Goal: Task Accomplishment & Management: Manage account settings

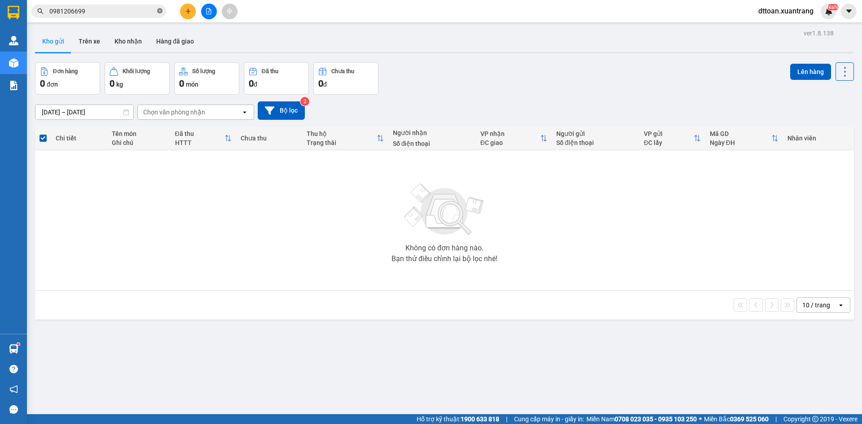
click at [159, 10] on icon "close-circle" at bounding box center [159, 10] width 5 height 5
click at [189, 14] on icon "plus" at bounding box center [188, 11] width 6 height 6
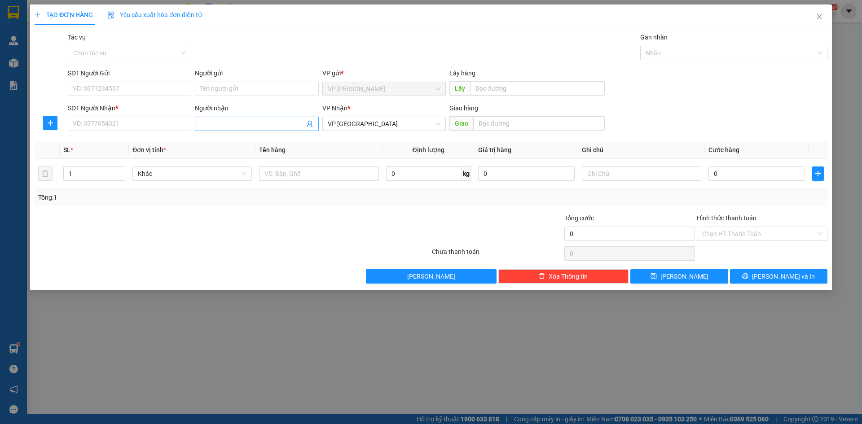
click at [250, 126] on input "Người nhận" at bounding box center [252, 124] width 104 height 10
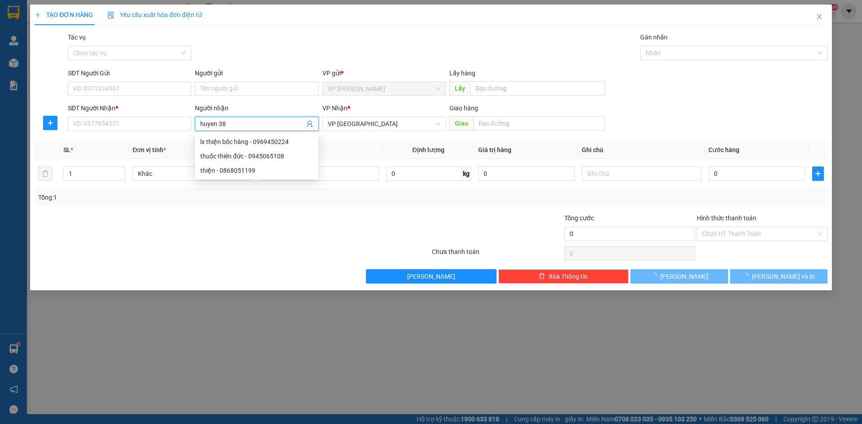
type input "huyen 388"
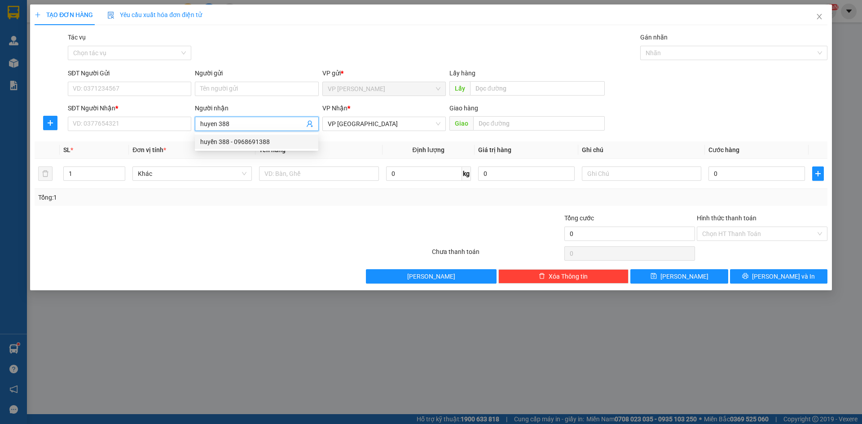
click at [230, 141] on div "huyền 388 - 0968691388" at bounding box center [256, 142] width 113 height 10
type input "0968691388"
type input "huyền 388"
click at [726, 172] on input "0" at bounding box center [756, 174] width 97 height 14
type input "7"
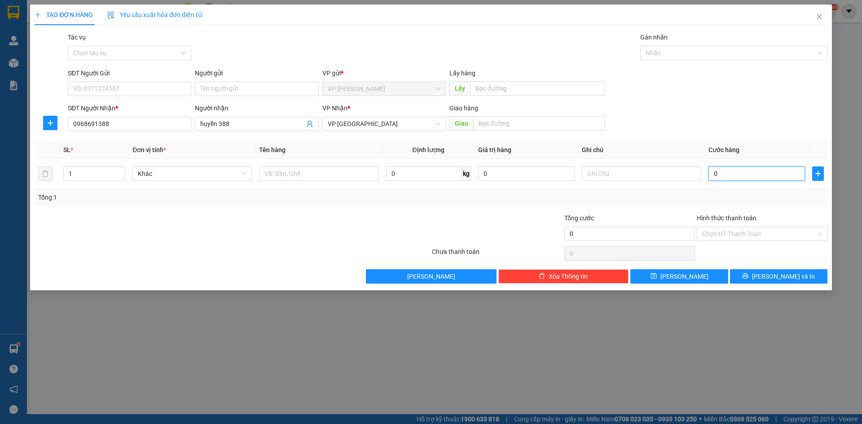
type input "7"
type input "70"
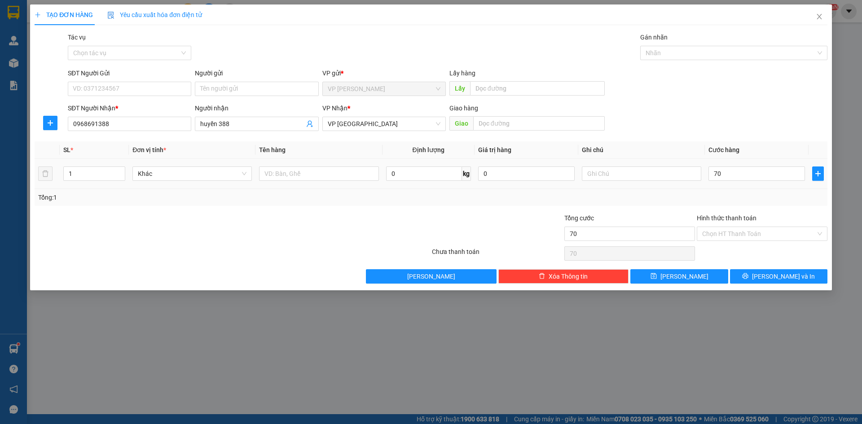
click at [667, 194] on div "Tổng: 1" at bounding box center [431, 198] width 786 height 10
type input "70.000"
click at [766, 236] on input "Hình thức thanh toán" at bounding box center [759, 233] width 114 height 13
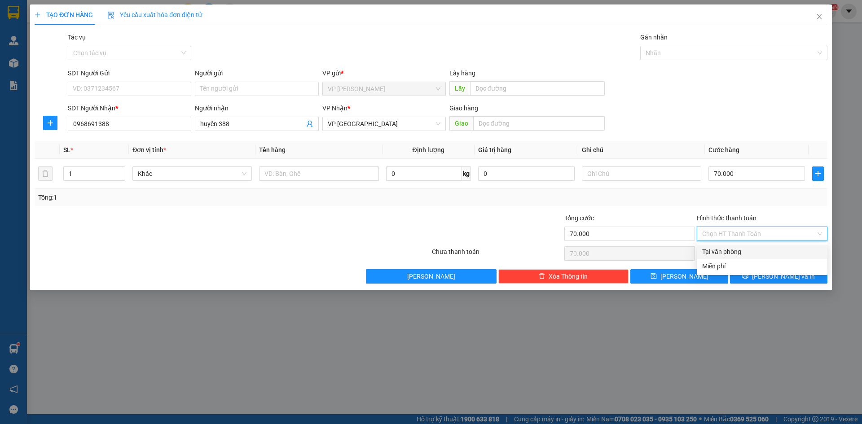
click at [748, 250] on div "Tại văn phòng" at bounding box center [762, 252] width 120 height 10
type input "0"
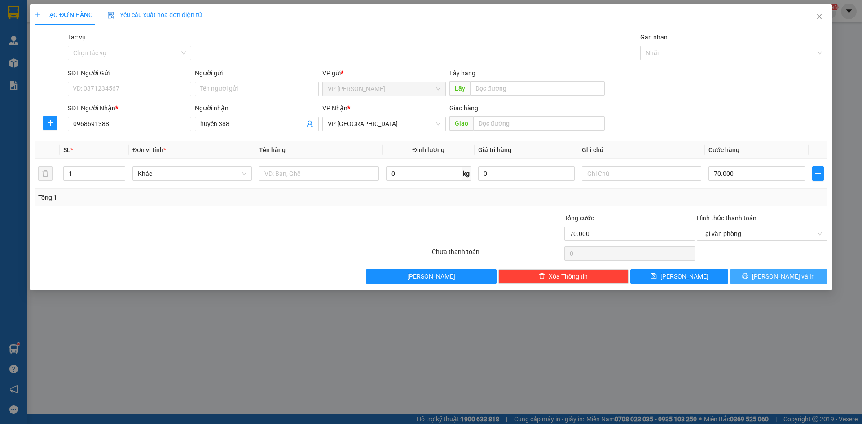
drag, startPoint x: 775, startPoint y: 279, endPoint x: 769, endPoint y: 273, distance: 8.6
click at [775, 278] on span "[PERSON_NAME] và In" at bounding box center [783, 277] width 63 height 10
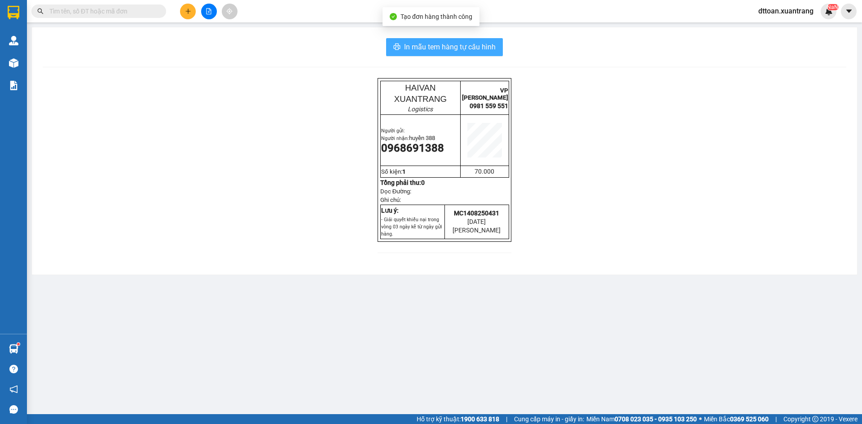
click at [481, 48] on span "In mẫu tem hàng tự cấu hình" at bounding box center [450, 46] width 92 height 11
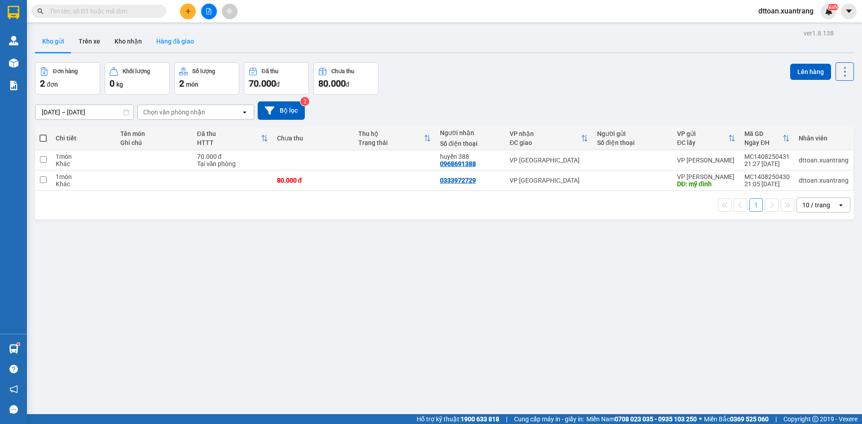
drag, startPoint x: 132, startPoint y: 42, endPoint x: 170, endPoint y: 42, distance: 38.6
click at [170, 42] on div "Kho gửi Trên xe Kho nhận Hàng đã giao" at bounding box center [444, 43] width 819 height 24
click at [171, 42] on button "Hàng đã giao" at bounding box center [175, 42] width 52 height 22
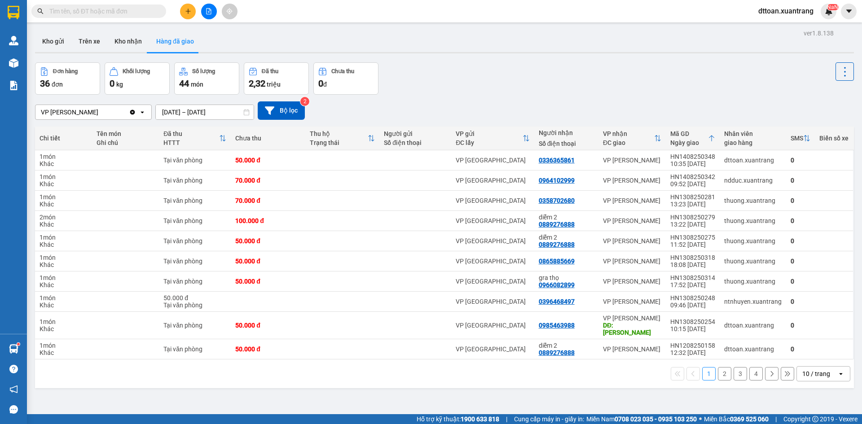
click at [176, 43] on button "Hàng đã giao" at bounding box center [175, 42] width 52 height 22
click at [746, 184] on div "ndduc.xuantrang" at bounding box center [752, 180] width 57 height 7
click at [819, 180] on button at bounding box center [825, 181] width 13 height 16
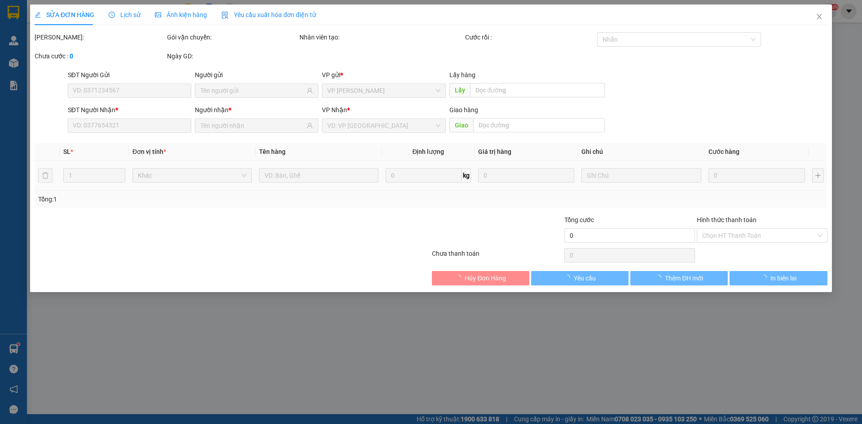
type input "0964102999"
type input "70.000"
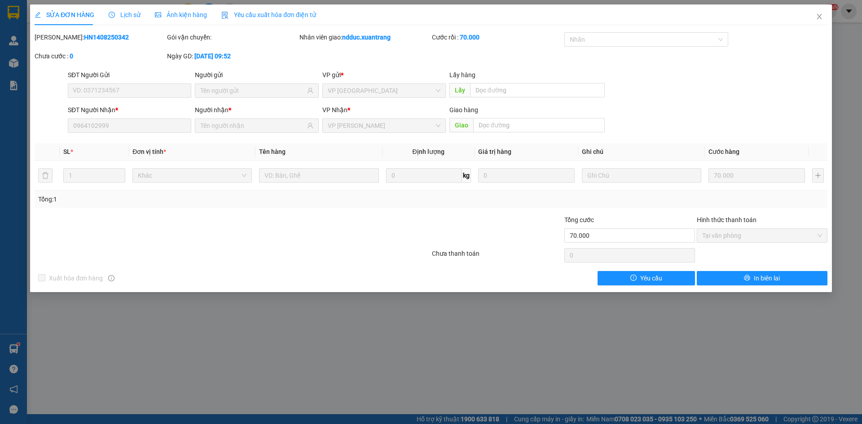
click at [193, 27] on div "SỬA ĐƠN HÀNG Lịch sử Ảnh kiện hàng Yêu cầu xuất hóa đơn điện tử Total Paid Fee …" at bounding box center [431, 144] width 793 height 281
click at [194, 18] on span "Ảnh kiện hàng" at bounding box center [181, 14] width 52 height 7
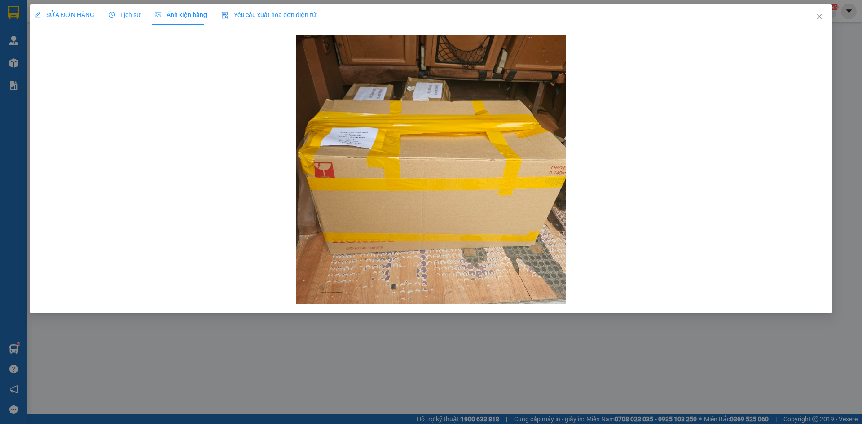
click at [229, 15] on span "Yêu cầu xuất hóa đơn điện tử" at bounding box center [268, 14] width 95 height 7
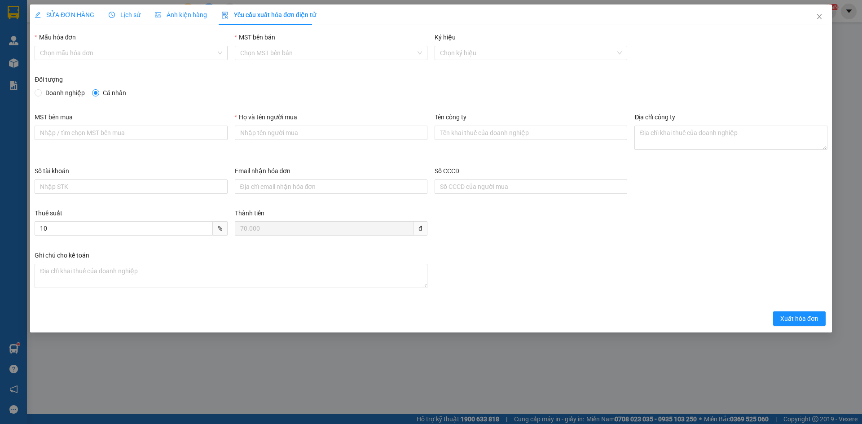
click at [96, 20] on div "SỬA ĐƠN HÀNG Lịch sử Ảnh kiện hàng Yêu cầu xuất hóa đơn điện tử" at bounding box center [175, 14] width 281 height 21
click at [126, 18] on span "Lịch sử" at bounding box center [125, 14] width 32 height 7
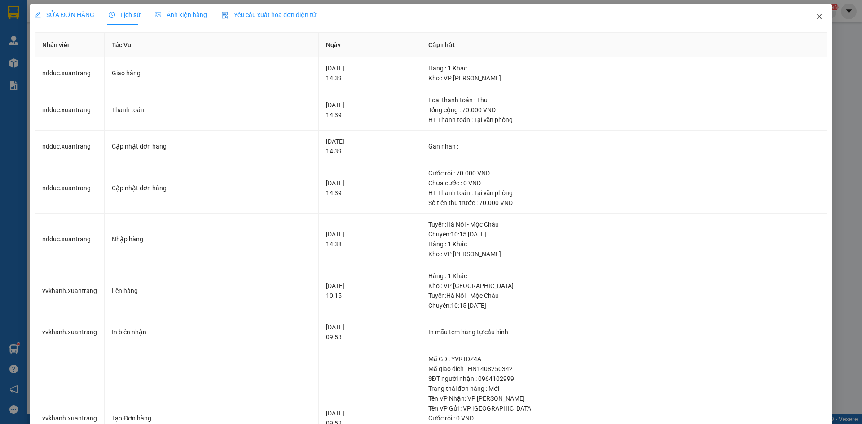
click at [816, 19] on icon "close" at bounding box center [819, 16] width 7 height 7
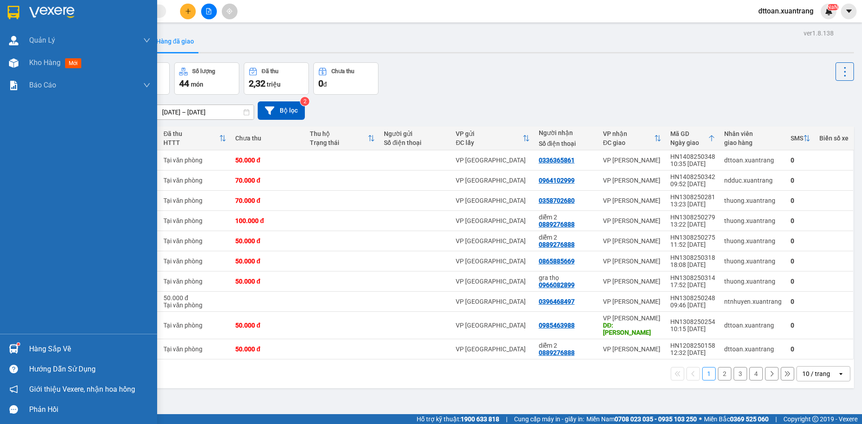
click at [65, 9] on img at bounding box center [51, 12] width 45 height 13
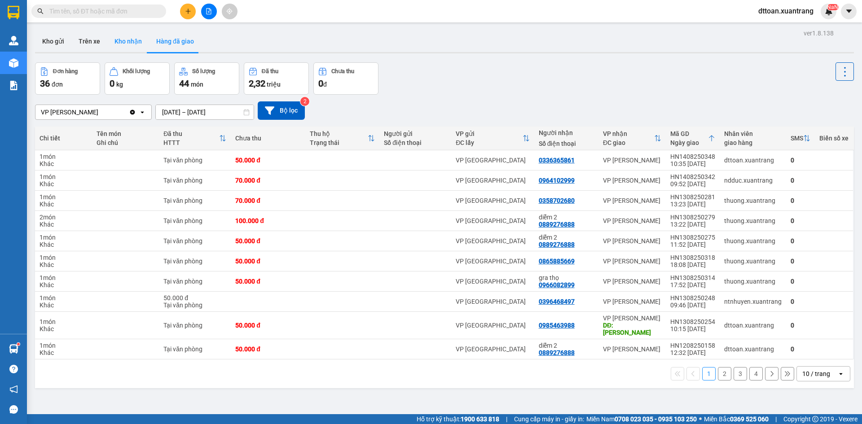
click at [136, 36] on button "Kho nhận" at bounding box center [128, 42] width 42 height 22
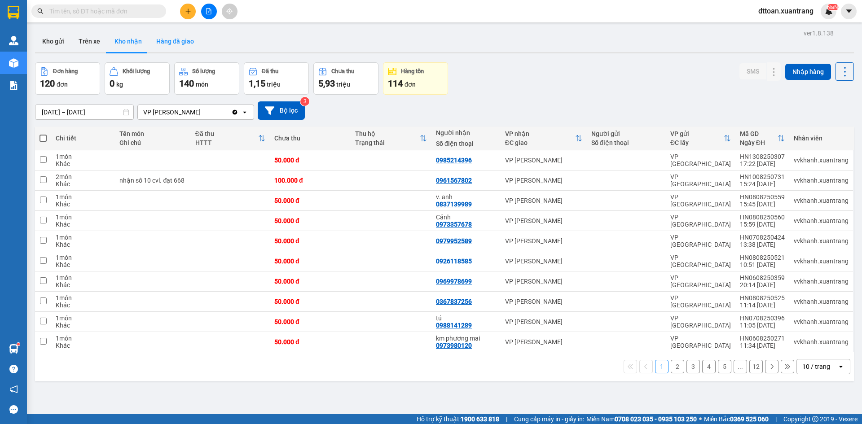
click at [180, 41] on button "Hàng đã giao" at bounding box center [175, 42] width 52 height 22
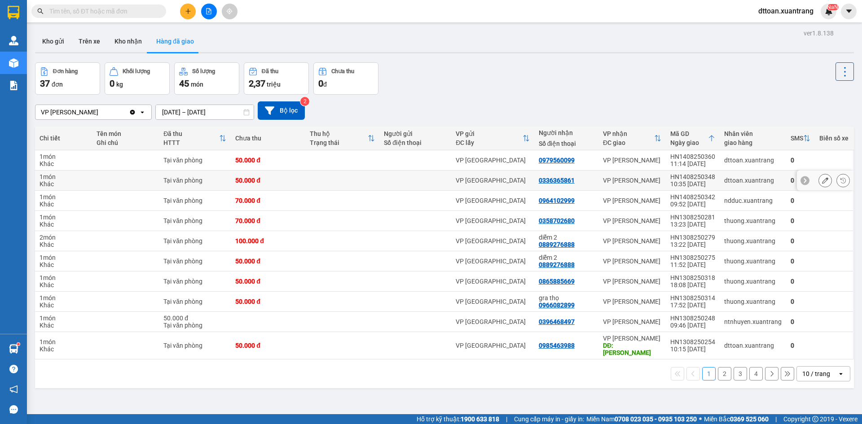
click at [629, 182] on div "VP [PERSON_NAME]" at bounding box center [632, 180] width 58 height 7
click at [824, 180] on button at bounding box center [825, 181] width 13 height 16
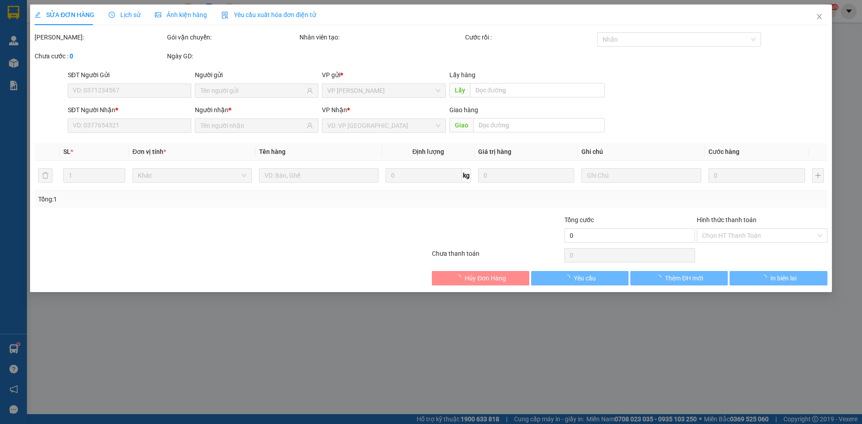
type input "0336365861"
type input "50.000"
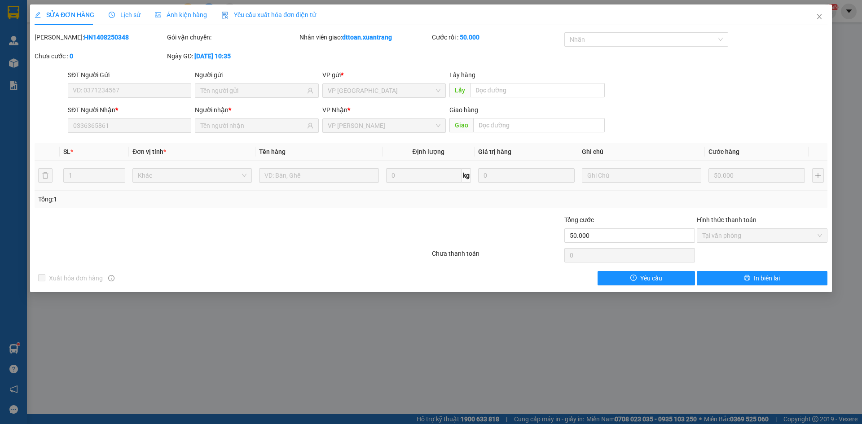
click at [194, 14] on span "Ảnh kiện hàng" at bounding box center [181, 14] width 52 height 7
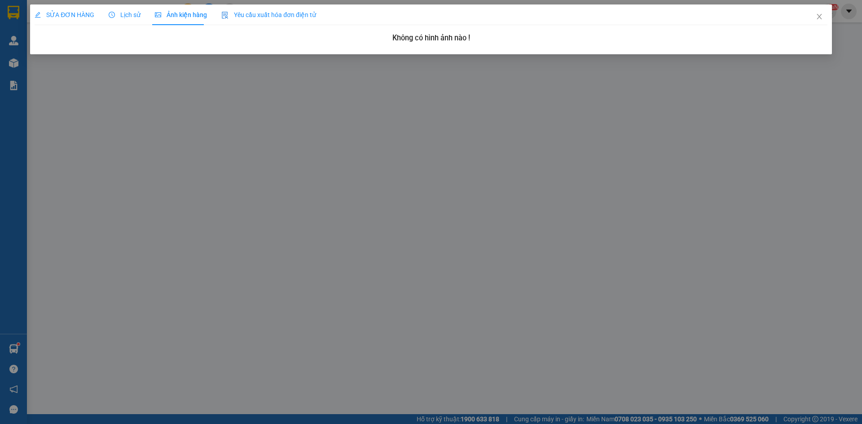
click at [88, 9] on div "SỬA ĐƠN HÀNG" at bounding box center [65, 14] width 60 height 21
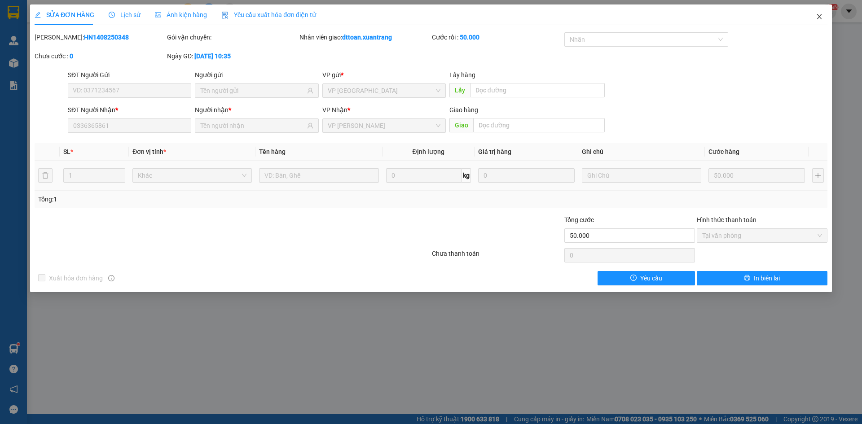
click at [821, 18] on icon "close" at bounding box center [819, 16] width 7 height 7
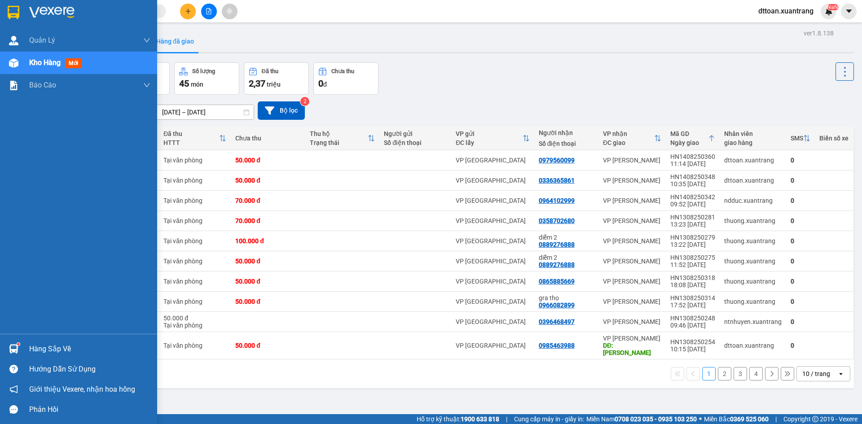
click at [9, 68] on div at bounding box center [14, 63] width 16 height 16
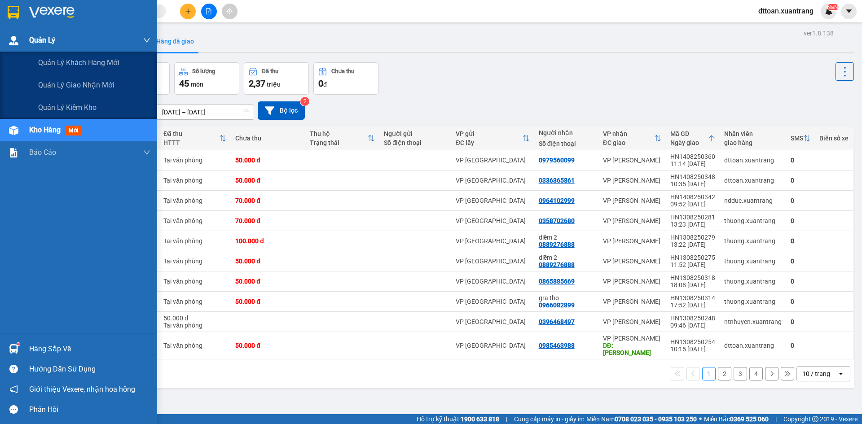
click at [24, 34] on div "Quản Lý" at bounding box center [78, 40] width 157 height 22
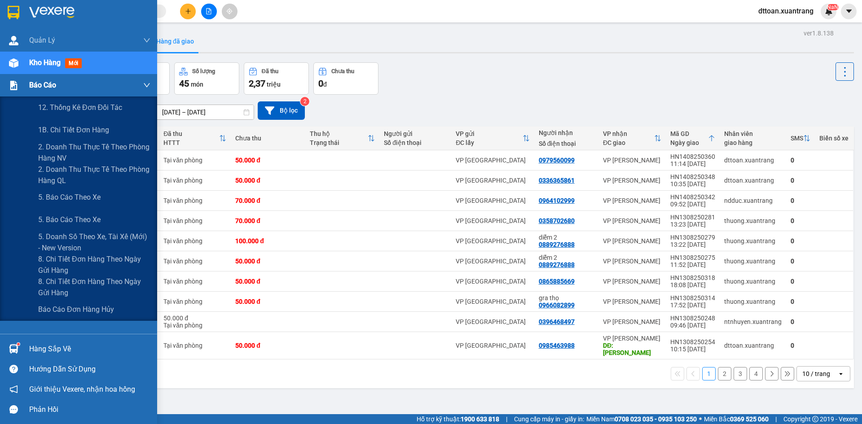
click at [75, 92] on div "Báo cáo" at bounding box center [89, 85] width 121 height 22
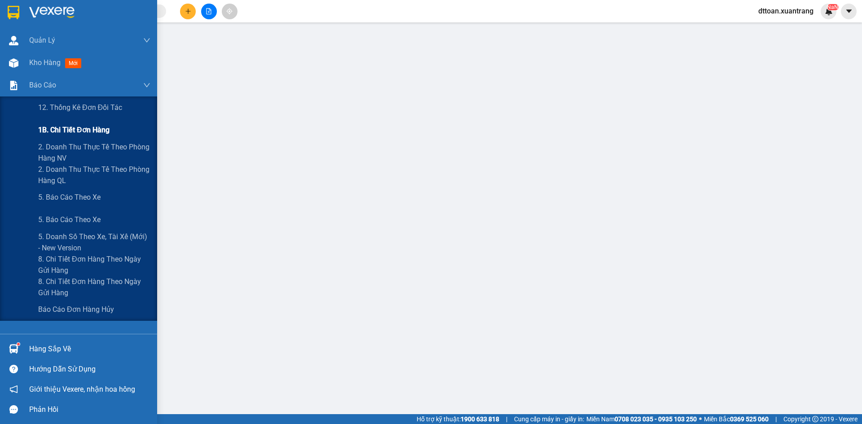
click at [88, 130] on span "1B. Chi tiết đơn hàng" at bounding box center [73, 129] width 71 height 11
